Goal: Task Accomplishment & Management: Manage account settings

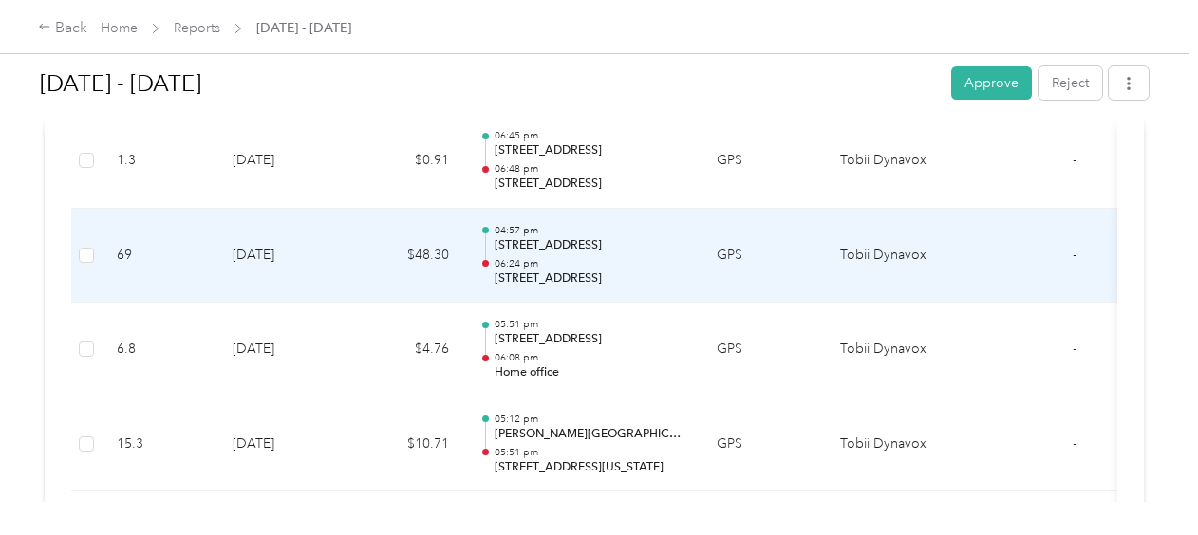
scroll to position [759, 0]
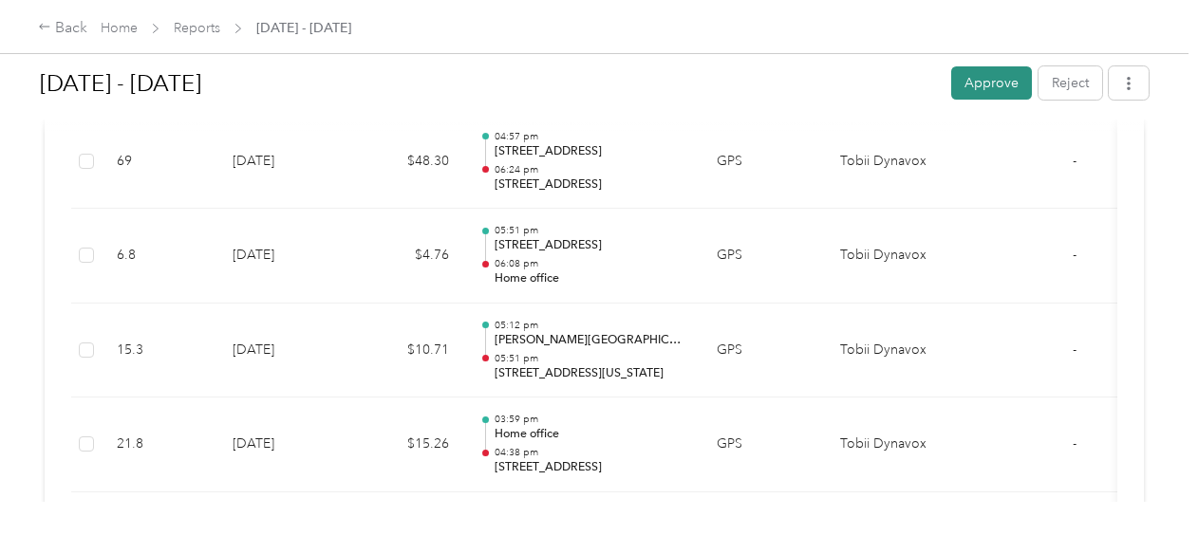
click at [997, 86] on button "Approve" at bounding box center [991, 82] width 81 height 33
